Goal: Task Accomplishment & Management: Use online tool/utility

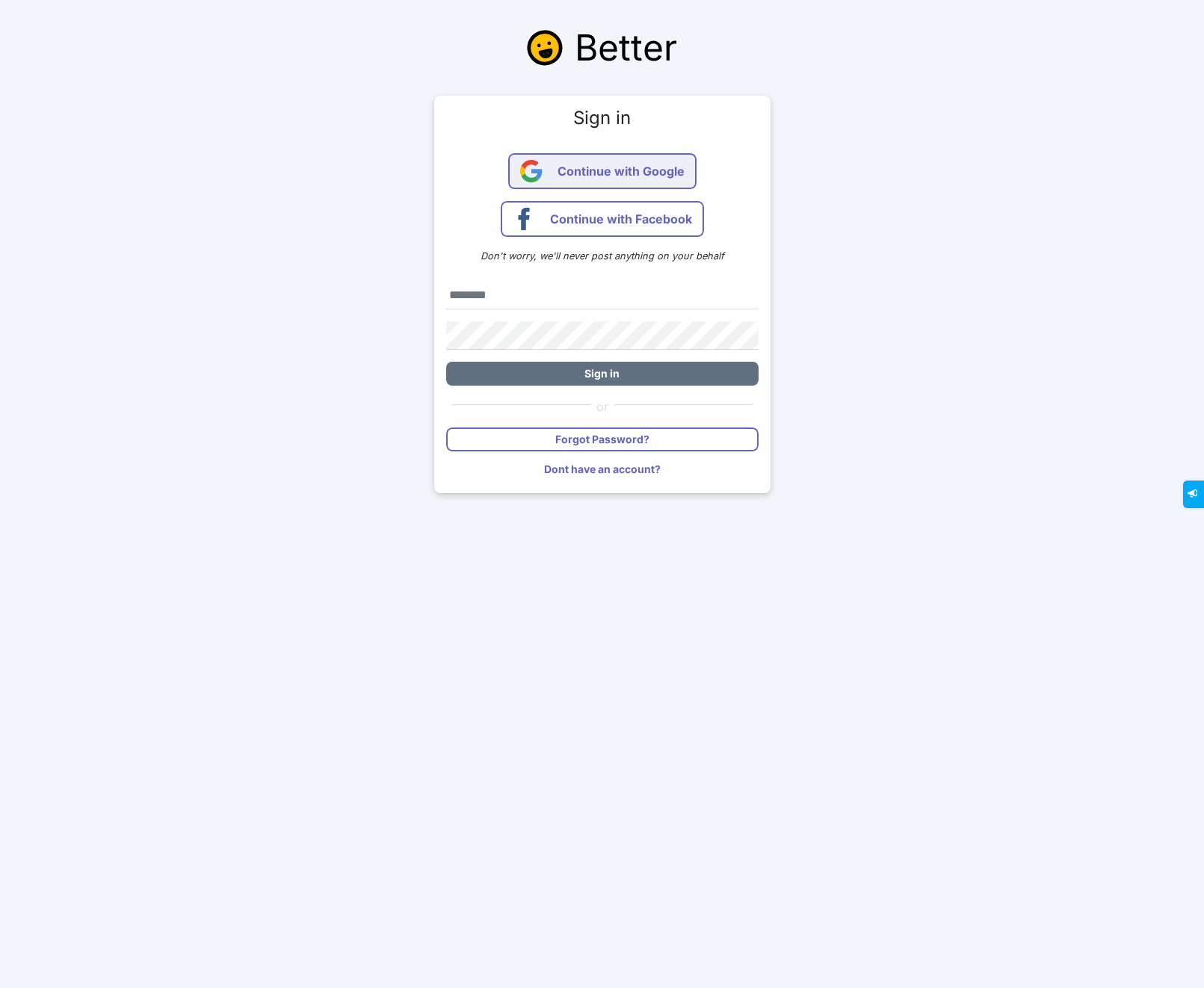
click at [654, 166] on span "Continue with Google" at bounding box center [621, 171] width 127 height 35
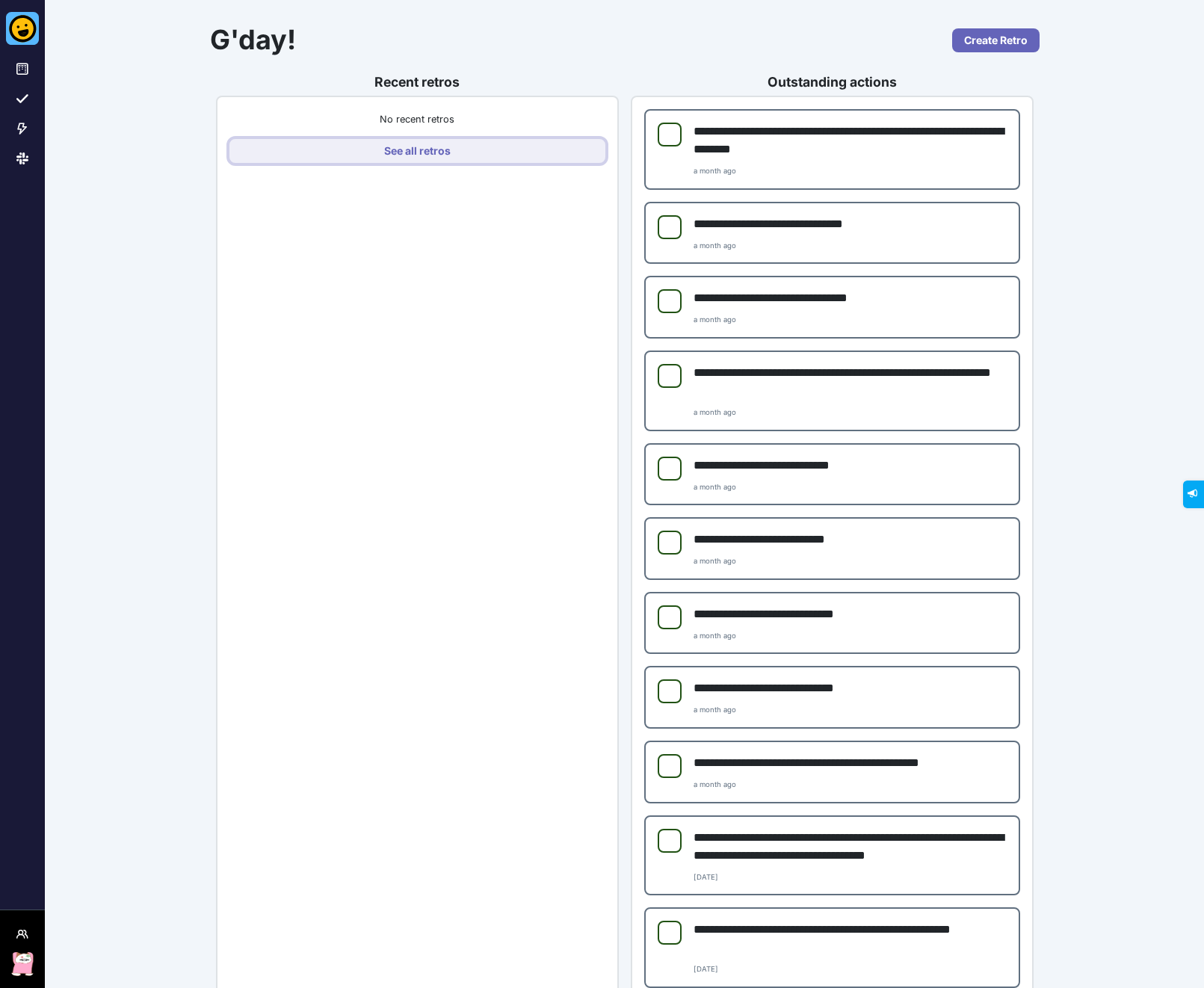
click at [413, 158] on link "See all retros" at bounding box center [417, 151] width 376 height 24
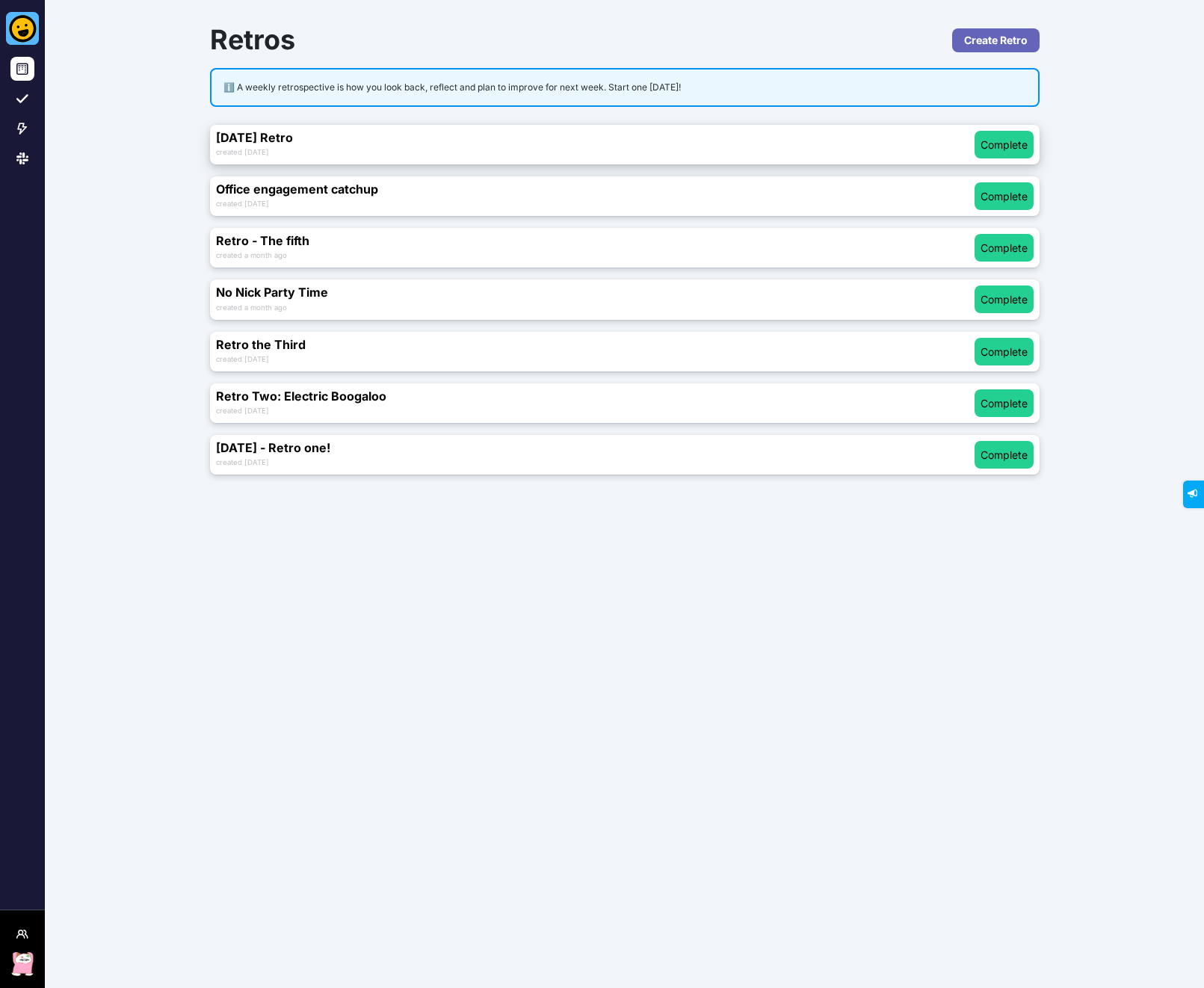
click at [352, 148] on div "created 3 days ago" at bounding box center [595, 152] width 759 height 13
